Goal: Task Accomplishment & Management: Manage account settings

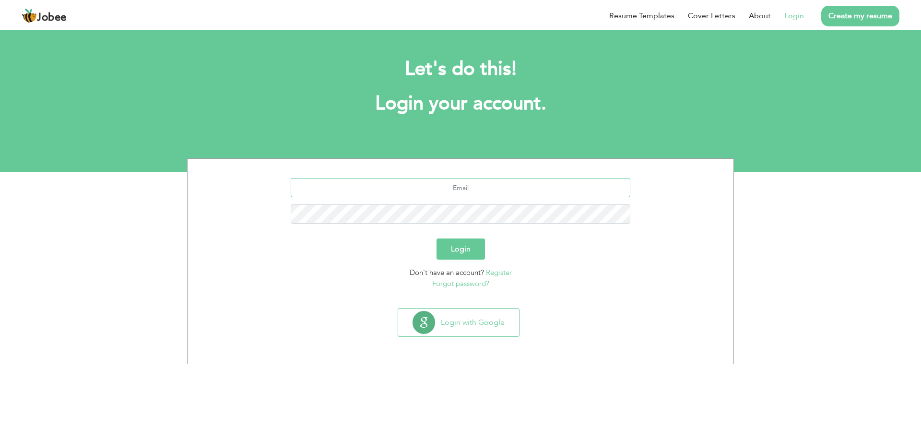
click at [479, 186] on input "text" at bounding box center [461, 187] width 340 height 19
type input "[EMAIL_ADDRESS][DOMAIN_NAME]"
click at [437, 238] on button "Login" at bounding box center [461, 248] width 48 height 21
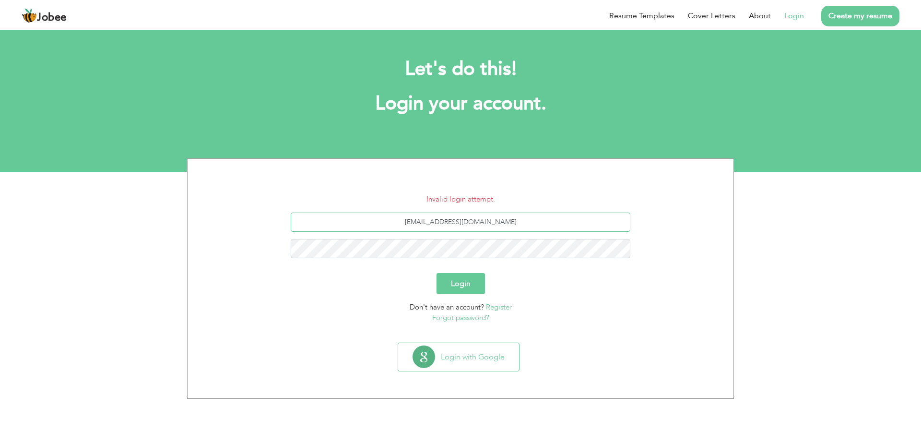
click at [496, 224] on input "[EMAIL_ADDRESS][DOMAIN_NAME]" at bounding box center [461, 222] width 340 height 19
click at [437, 273] on button "Login" at bounding box center [461, 283] width 48 height 21
click at [466, 317] on link "Forgot password?" at bounding box center [460, 318] width 57 height 10
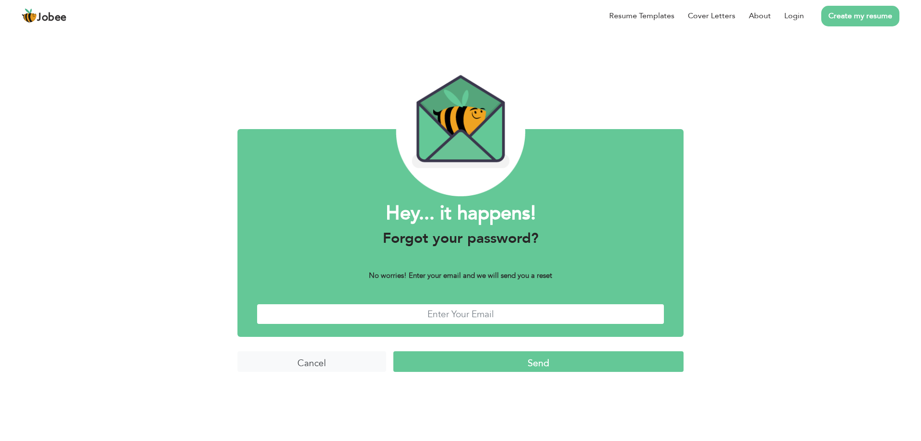
click at [462, 316] on input "text" at bounding box center [461, 314] width 408 height 21
type input "[EMAIL_ADDRESS][DOMAIN_NAME]"
click at [578, 365] on input "Send" at bounding box center [538, 361] width 290 height 21
